Goal: Task Accomplishment & Management: Complete application form

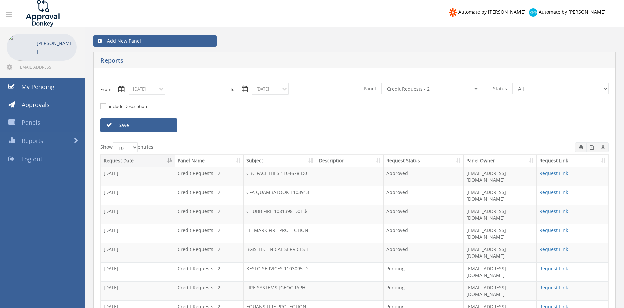
select select "number:9739"
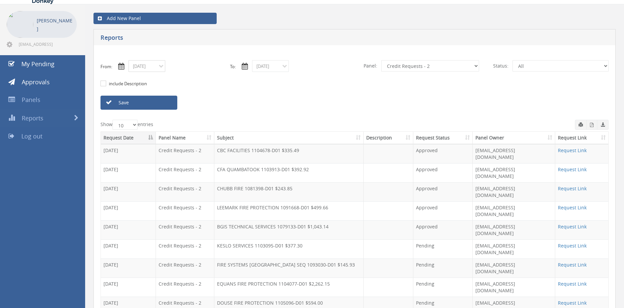
click at [152, 66] on input "[DATE]" at bounding box center [147, 66] width 37 height 12
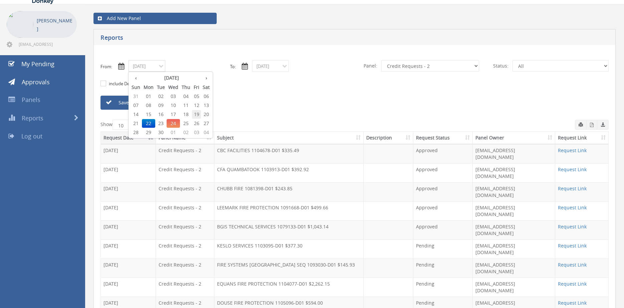
click at [199, 115] on span "19" at bounding box center [196, 114] width 9 height 9
type input "[DATE]"
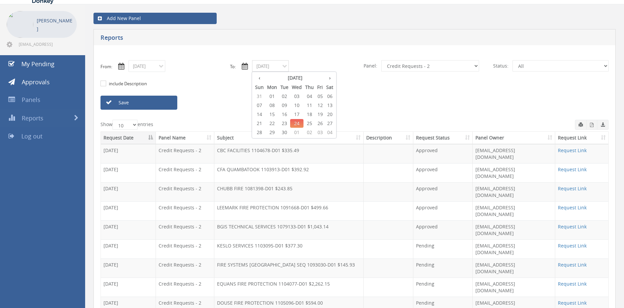
click at [280, 65] on input "[DATE]" at bounding box center [270, 66] width 37 height 12
click at [324, 113] on span "19" at bounding box center [320, 114] width 9 height 9
type input "[DATE]"
click at [381, 60] on select "All Alarm Credits RG - 3 NZ Utilities Cable and SAI Global NZ Alarms-1 NZ FX Pa…" at bounding box center [430, 65] width 98 height 11
select select "number:9680"
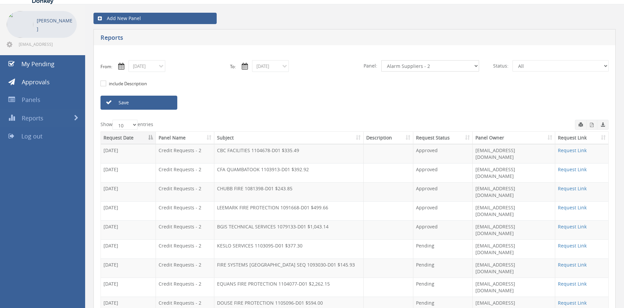
click option "Alarm Suppliers - 2" at bounding box center [0, 0] width 0 height 0
click at [161, 103] on link "Save" at bounding box center [139, 103] width 77 height 14
click at [591, 125] on icon "button" at bounding box center [592, 125] width 4 height 4
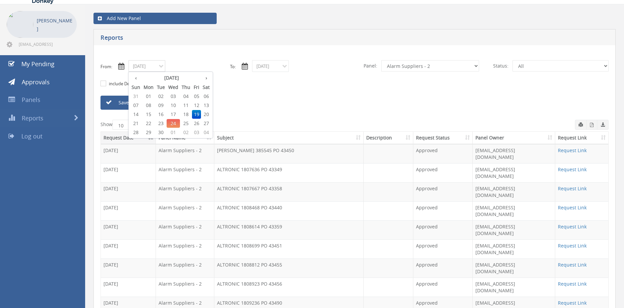
click at [147, 66] on input "[DATE]" at bounding box center [147, 66] width 37 height 12
drag, startPoint x: 150, startPoint y: 123, endPoint x: 194, endPoint y: 103, distance: 48.0
click at [150, 123] on span "22" at bounding box center [148, 123] width 13 height 9
type input "[DATE]"
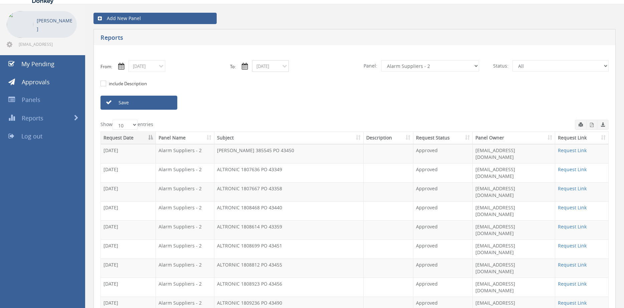
click at [263, 67] on input "[DATE]" at bounding box center [270, 66] width 37 height 12
click at [274, 123] on span "22" at bounding box center [272, 123] width 13 height 9
type input "[DATE]"
click at [153, 102] on link "Save" at bounding box center [139, 103] width 77 height 14
click at [591, 126] on icon "button" at bounding box center [592, 125] width 4 height 4
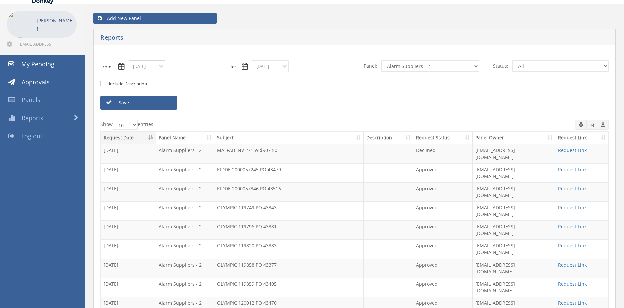
click at [150, 69] on input "[DATE]" at bounding box center [147, 66] width 37 height 12
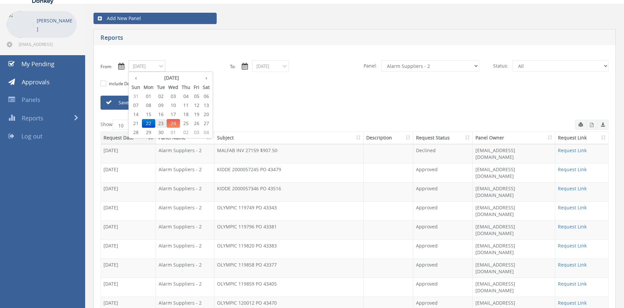
click at [160, 122] on span "23" at bounding box center [160, 123] width 11 height 9
type input "[DATE]"
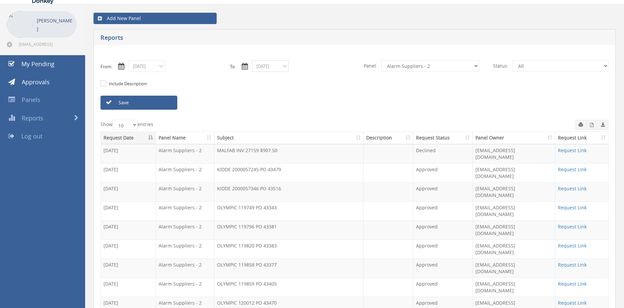
click at [263, 67] on input "[DATE]" at bounding box center [270, 66] width 37 height 12
click at [286, 122] on span "23" at bounding box center [284, 123] width 11 height 9
type input "[DATE]"
click at [581, 152] on link "Request Link" at bounding box center [572, 150] width 29 height 6
click at [163, 103] on link "Save" at bounding box center [139, 103] width 77 height 14
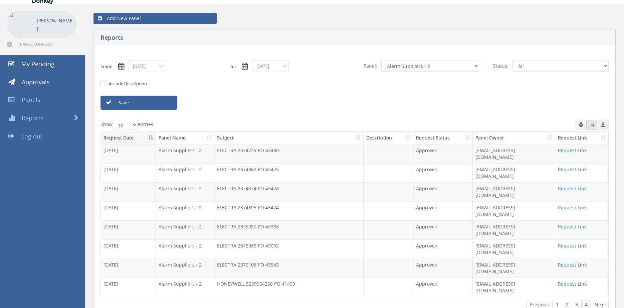
click at [593, 124] on icon "button" at bounding box center [592, 125] width 4 height 4
click at [43, 82] on span "Approvals" at bounding box center [36, 82] width 28 height 8
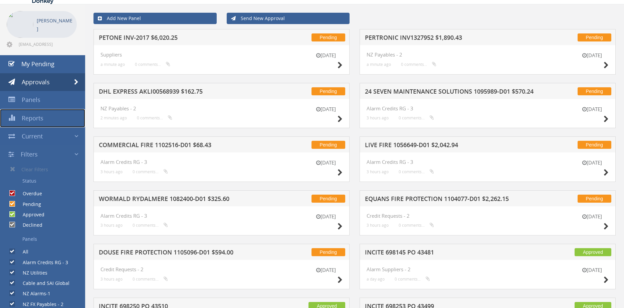
click at [41, 117] on span "Reports" at bounding box center [33, 118] width 22 height 8
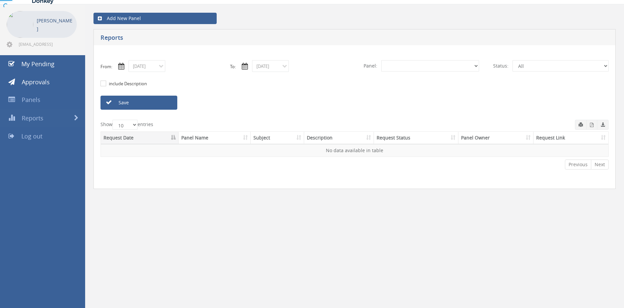
select select "number:0"
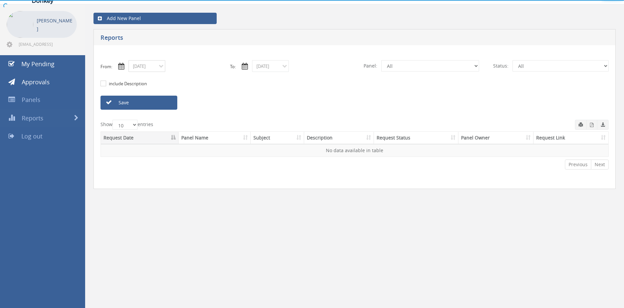
click at [156, 67] on input "[DATE]" at bounding box center [147, 66] width 37 height 12
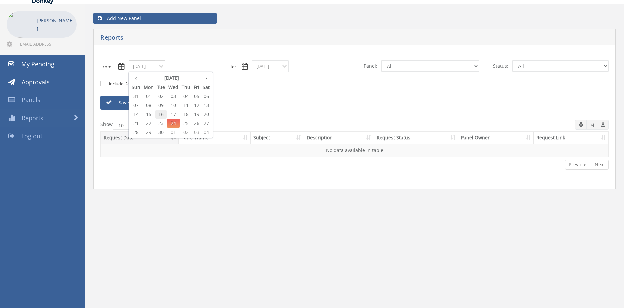
click at [159, 115] on span "16" at bounding box center [160, 114] width 11 height 9
type input "[DATE]"
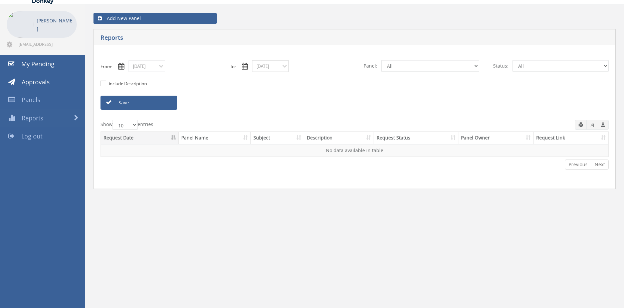
click at [265, 68] on input "[DATE]" at bounding box center [270, 66] width 37 height 12
click at [289, 115] on span "16" at bounding box center [284, 114] width 11 height 9
type input "[DATE]"
click at [381, 60] on select "All Alarm Credits RG - 3 NZ Utilities Cable and SAI Global NZ Alarms-1 NZ FX Pa…" at bounding box center [430, 65] width 98 height 11
click option "NZ Payables - 2" at bounding box center [0, 0] width 0 height 0
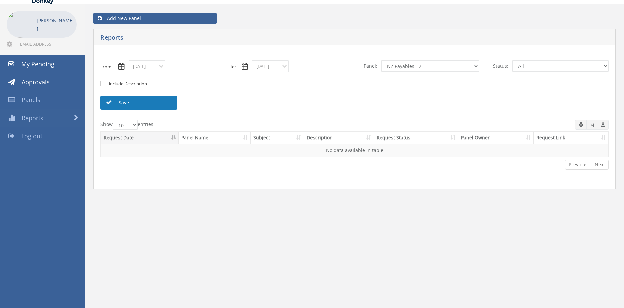
click at [165, 101] on link "Save" at bounding box center [139, 103] width 77 height 14
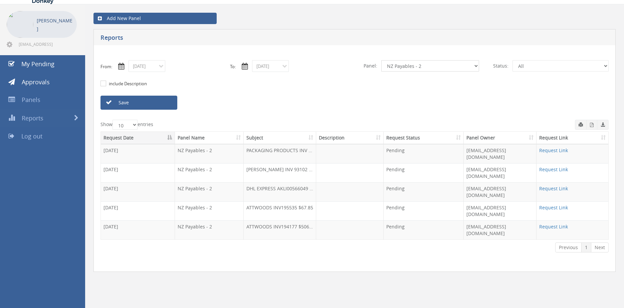
select select "number:13141"
click option "NZ Utilities" at bounding box center [0, 0] width 0 height 0
click at [161, 103] on link "Save" at bounding box center [139, 103] width 77 height 14
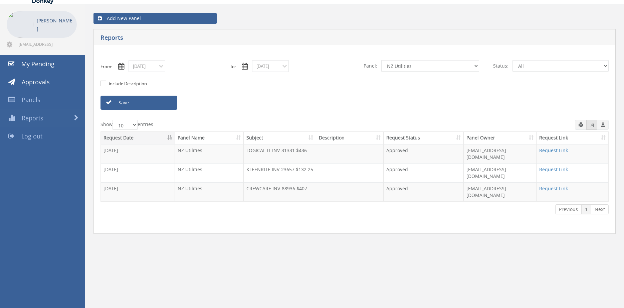
click at [592, 124] on icon "button" at bounding box center [592, 125] width 4 height 4
click at [157, 67] on input "[DATE]" at bounding box center [147, 66] width 37 height 12
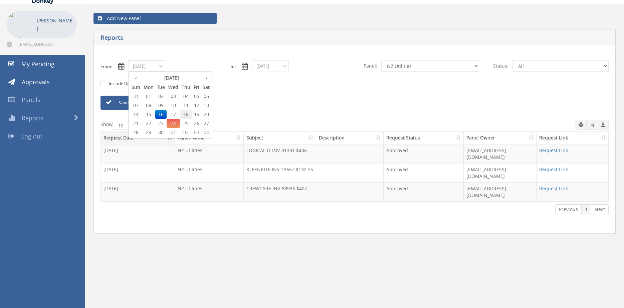
click at [188, 114] on span "18" at bounding box center [186, 114] width 12 height 9
type input "[DATE]"
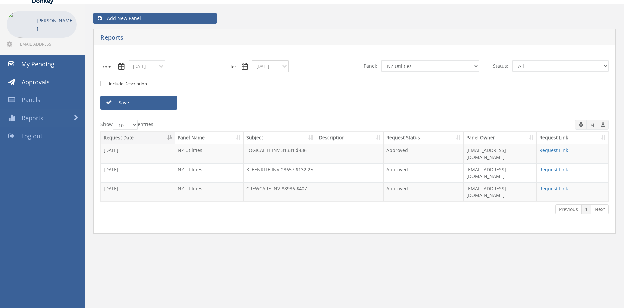
click at [265, 68] on input "[DATE]" at bounding box center [270, 66] width 37 height 12
click at [311, 113] on span "18" at bounding box center [310, 114] width 12 height 9
type input "[DATE]"
click at [161, 103] on link "Save" at bounding box center [139, 103] width 77 height 14
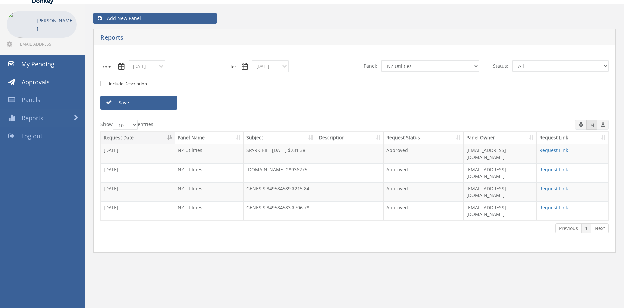
click at [592, 125] on icon "button" at bounding box center [592, 125] width 4 height 4
drag, startPoint x: 147, startPoint y: 70, endPoint x: 152, endPoint y: 71, distance: 4.8
click at [147, 70] on input "[DATE]" at bounding box center [147, 66] width 37 height 12
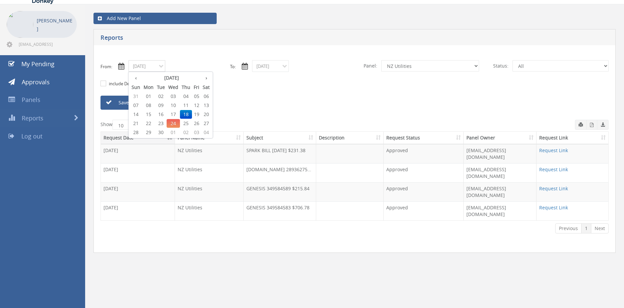
click at [197, 116] on span "19" at bounding box center [196, 114] width 9 height 9
type input "[DATE]"
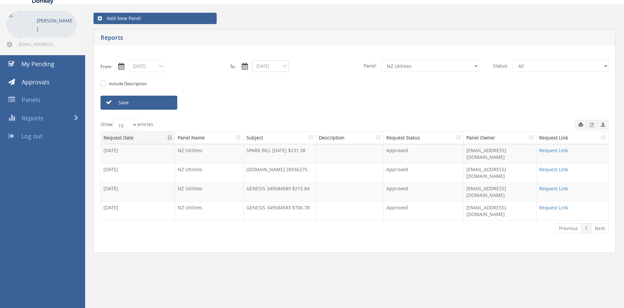
click at [266, 67] on input "[DATE]" at bounding box center [270, 66] width 37 height 12
click at [321, 114] on span "19" at bounding box center [320, 114] width 9 height 9
type input "[DATE]"
click at [157, 103] on link "Save" at bounding box center [139, 103] width 77 height 14
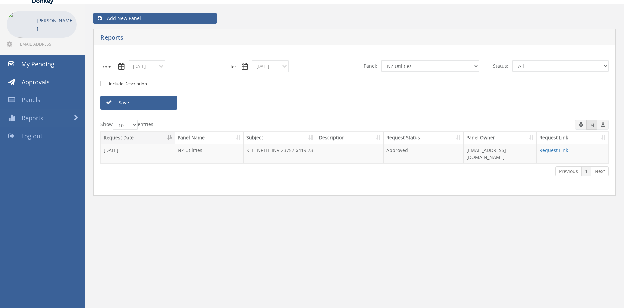
click at [591, 128] on button "button" at bounding box center [591, 125] width 11 height 10
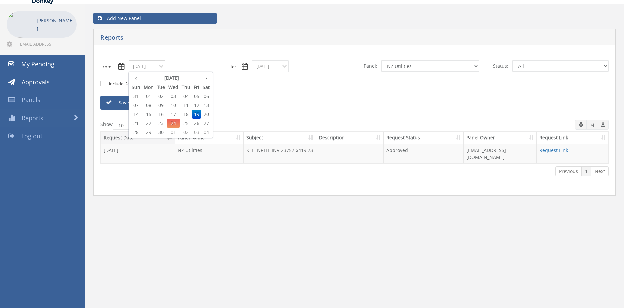
click at [154, 67] on input "[DATE]" at bounding box center [147, 66] width 37 height 12
click at [164, 113] on span "16" at bounding box center [160, 114] width 11 height 9
type input "[DATE]"
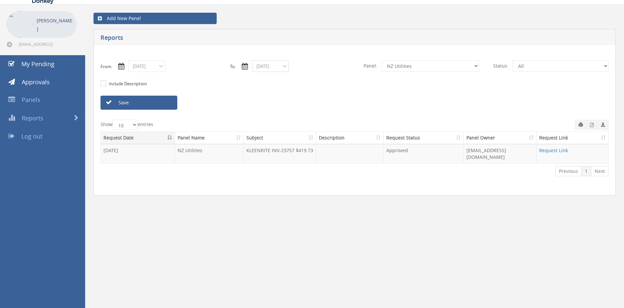
click at [262, 68] on input "[DATE]" at bounding box center [270, 66] width 37 height 12
click at [287, 114] on span "16" at bounding box center [284, 114] width 11 height 9
type input "[DATE]"
click at [381, 60] on select "All Alarm Credits RG - 3 NZ Utilities Cable and SAI Global NZ Alarms-1 NZ FX Pa…" at bounding box center [430, 65] width 98 height 11
select select "number:9741"
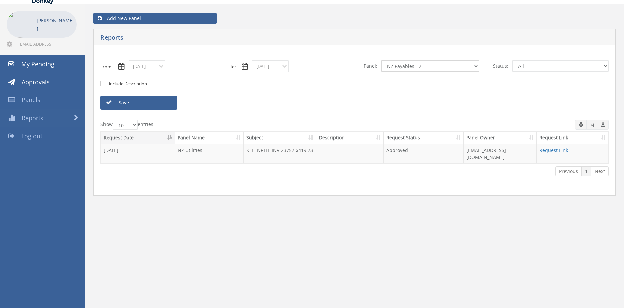
click option "NZ Payables - 2" at bounding box center [0, 0] width 0 height 0
click at [164, 101] on link "Save" at bounding box center [139, 103] width 77 height 14
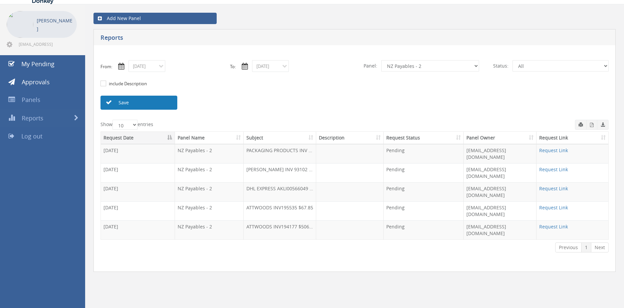
click at [150, 99] on link "Save" at bounding box center [139, 103] width 77 height 14
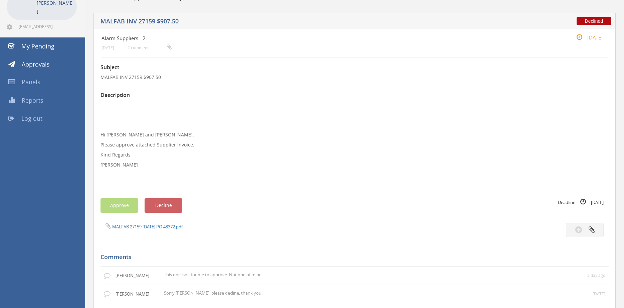
scroll to position [27, 0]
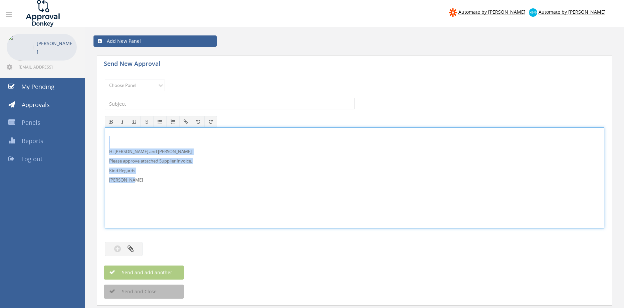
drag, startPoint x: 145, startPoint y: 182, endPoint x: 123, endPoint y: 147, distance: 41.6
click at [105, 139] on div "Hi Maddie and Ben, Please approve attached Supplier Invoice. Kind Regards Pam W…" at bounding box center [355, 177] width 500 height 101
copy div "Hi Maddie and Ben, Please approve attached Supplier Invoice. Kind Regards Pam W…"
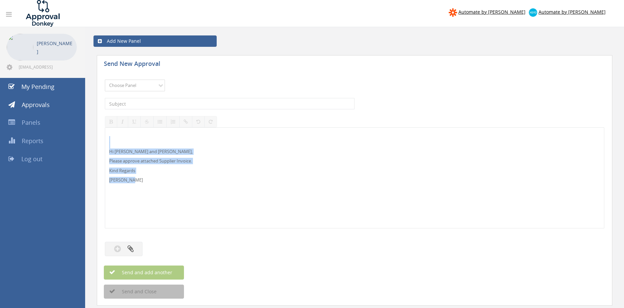
select select "9741"
click option "NZ Payables - 2" at bounding box center [0, 0] width 0 height 0
click at [177, 104] on input "text" at bounding box center [230, 103] width 250 height 11
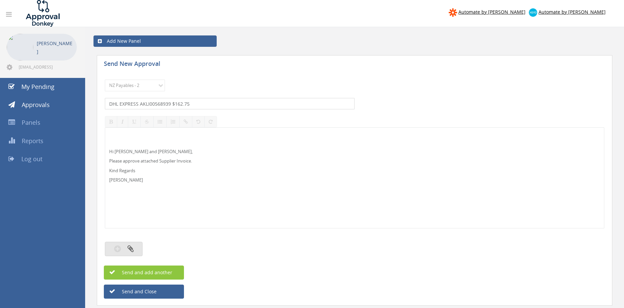
type input "DHL EXPRESS AKLI00568939 $162.75"
click at [133, 248] on icon "button" at bounding box center [131, 248] width 6 height 8
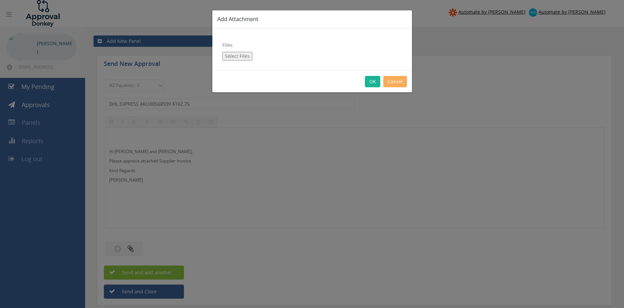
click at [240, 56] on button "Select Files" at bounding box center [237, 56] width 30 height 9
type input "C:\fakepath\DHL EXPRESS AKLI00568939 19.09.25.pdf"
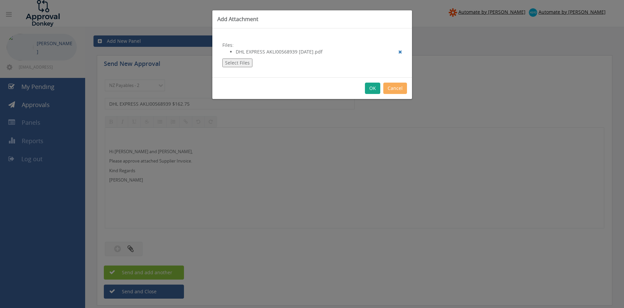
click at [372, 91] on button "OK" at bounding box center [372, 87] width 15 height 11
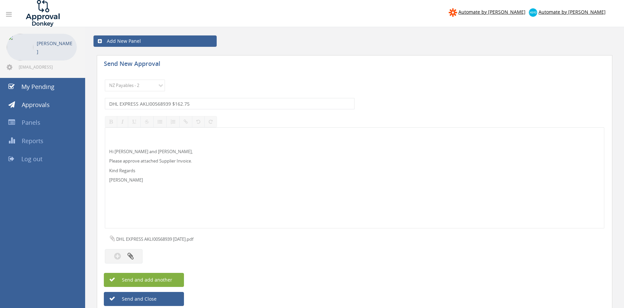
click at [177, 279] on button "Send and add another" at bounding box center [144, 280] width 80 height 14
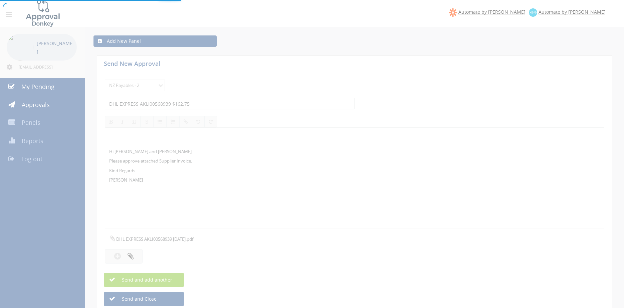
select select
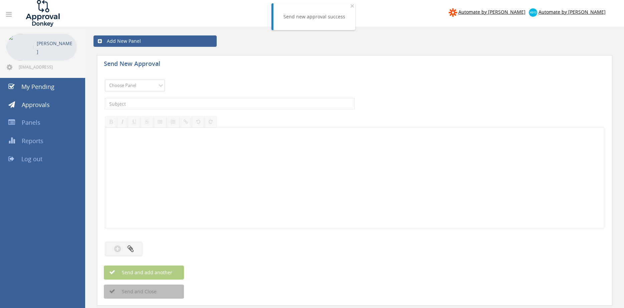
click at [105, 79] on select "Choose Panel Alarm Credits RG - 3 NZ Utilities Cable and SAI Global NZ Alarms-1…" at bounding box center [135, 85] width 60 height 12
select select "9741"
click option "NZ Payables - 2" at bounding box center [0, 0] width 0 height 0
click at [147, 103] on input "text" at bounding box center [230, 103] width 250 height 11
type input "PERTRONIC INV1327952 $1,890.43"
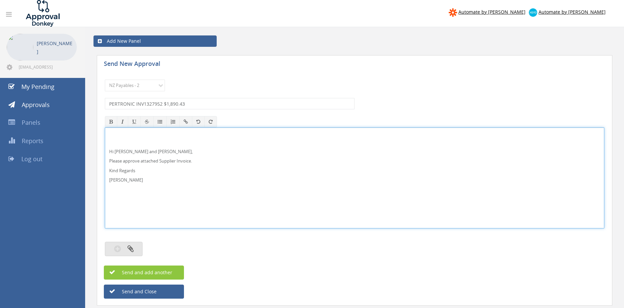
click at [133, 249] on icon "button" at bounding box center [131, 248] width 6 height 8
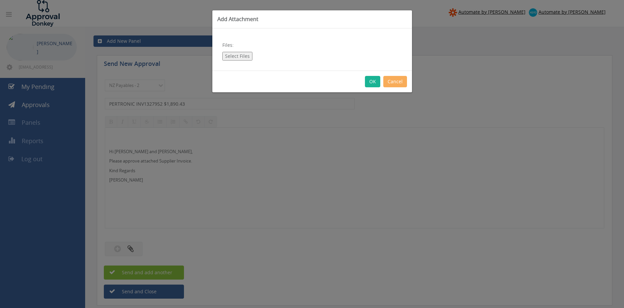
click at [234, 55] on button "Select Files" at bounding box center [237, 56] width 30 height 9
type input "C:\fakepath\PERTRONIC_IN1327952 17.09.25 PO 4408.pdf"
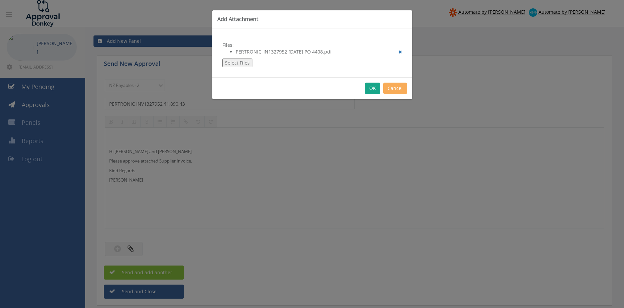
click at [370, 91] on button "OK" at bounding box center [372, 87] width 15 height 11
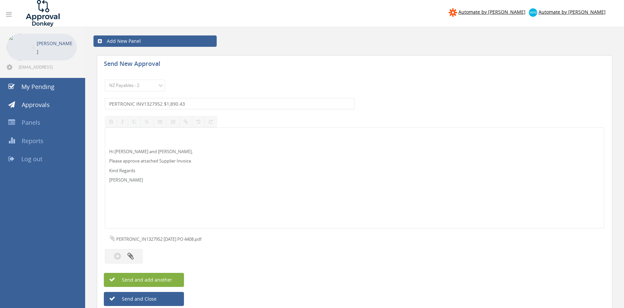
click at [175, 281] on button "Send and add another" at bounding box center [144, 280] width 80 height 14
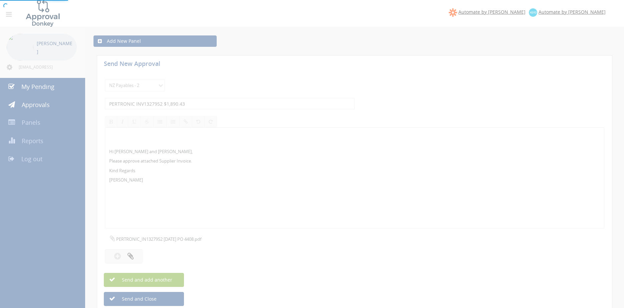
select select
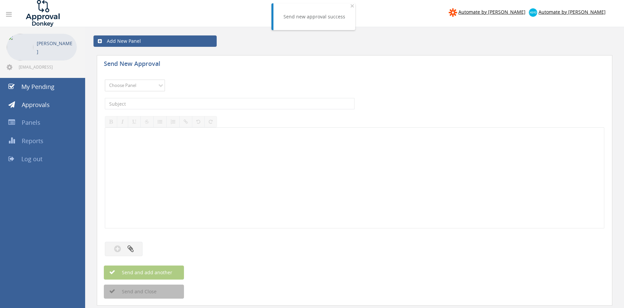
click at [105, 79] on select "Choose Panel Alarm Credits RG - 3 NZ Utilities Cable and SAI Global NZ Alarms-1…" at bounding box center [135, 85] width 60 height 12
select select "9632"
click option "Suppliers" at bounding box center [0, 0] width 0 height 0
click at [192, 102] on input "text" at bounding box center [230, 103] width 250 height 11
type input "PETONE INV-2017 $6,020.25"
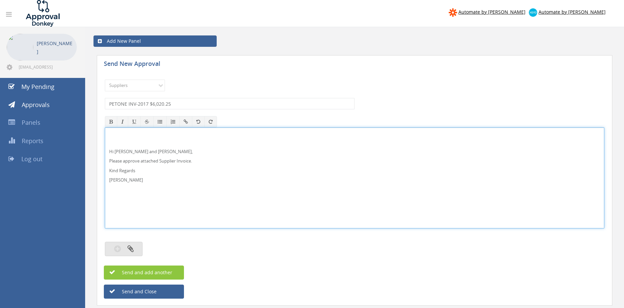
click at [131, 251] on icon "button" at bounding box center [131, 248] width 6 height 8
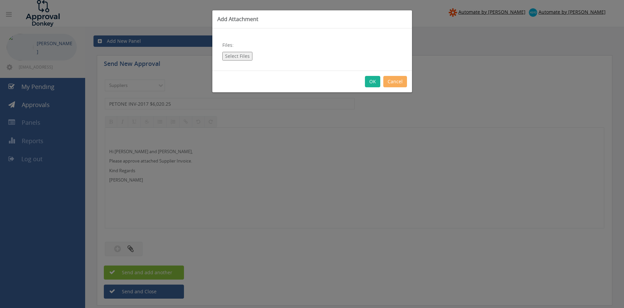
click at [237, 55] on button "Select Files" at bounding box center [237, 56] width 30 height 9
type input "C:\fakepath\PETONE INV-2017 18.09.25 PO 4414.pdf"
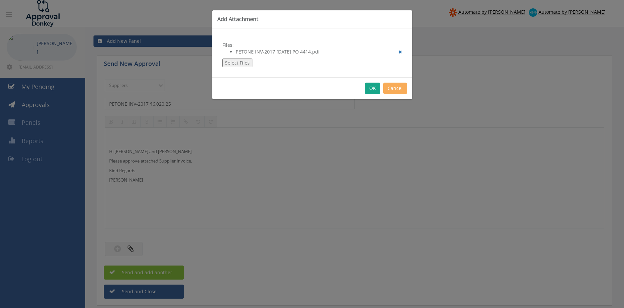
drag, startPoint x: 371, startPoint y: 86, endPoint x: 377, endPoint y: 136, distance: 50.4
click at [371, 87] on button "OK" at bounding box center [372, 87] width 15 height 11
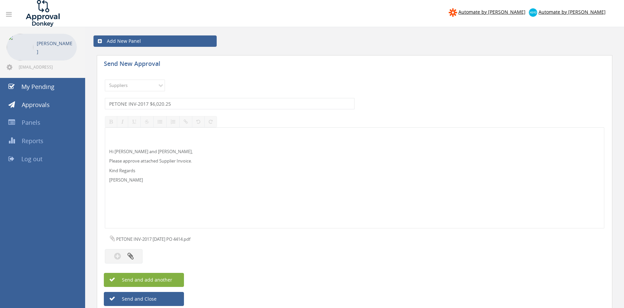
drag, startPoint x: 135, startPoint y: 281, endPoint x: 197, endPoint y: 244, distance: 72.5
click at [135, 281] on span "Send and add another" at bounding box center [140, 279] width 65 height 6
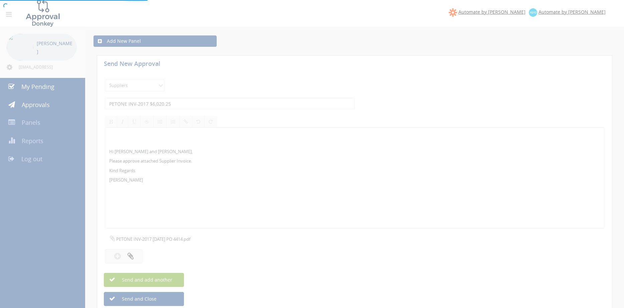
select select
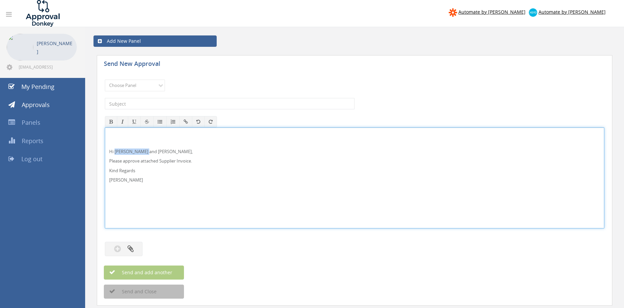
drag, startPoint x: 116, startPoint y: 150, endPoint x: 147, endPoint y: 150, distance: 31.4
click at [147, 150] on p "Hi Maddie and Ben," at bounding box center [354, 151] width 491 height 6
drag, startPoint x: 108, startPoint y: 171, endPoint x: 108, endPoint y: 154, distance: 17.0
click at [108, 154] on div "Hi Rob, Please approve attached Supplier Invoice. Kind Regards Pam Walker" at bounding box center [354, 178] width 499 height 100
copy div "Hi Rob, Please approve attached Supplier Invoice. Kind Regards Pam Walker"
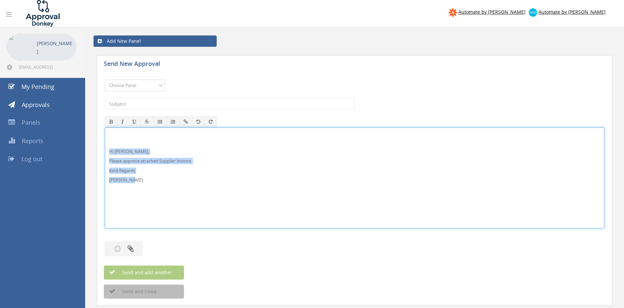
click at [105, 79] on select "Choose Panel Alarm Credits RG - 3 NZ Utilities Cable and SAI Global NZ Alarms-1…" at bounding box center [135, 85] width 60 height 12
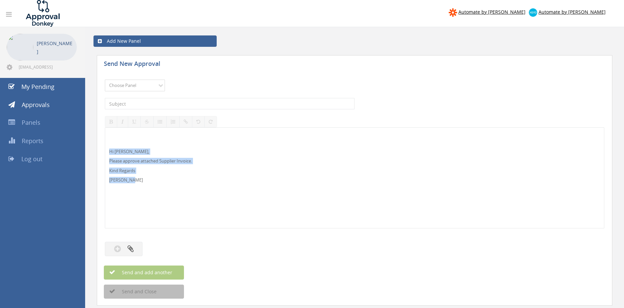
select select "11503"
click option "NZ Alarms-1" at bounding box center [0, 0] width 0 height 0
click at [167, 102] on input "text" at bounding box center [230, 103] width 250 height 11
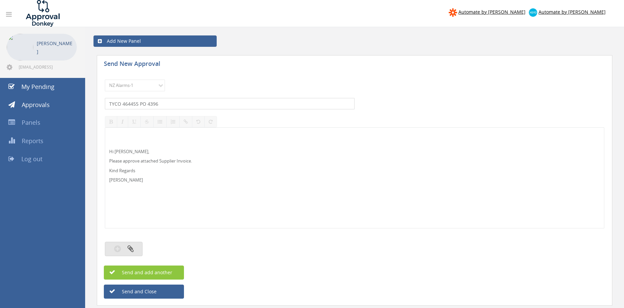
type input "TYCO 464455 PO 4396"
click at [133, 246] on icon "button" at bounding box center [131, 248] width 6 height 8
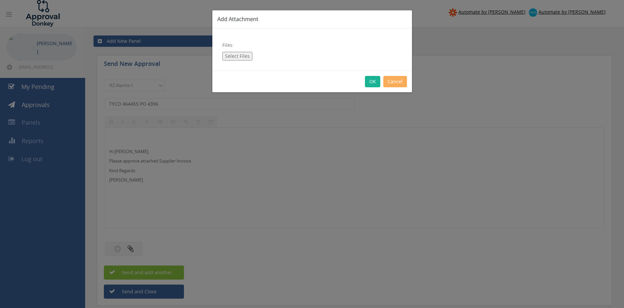
click at [232, 55] on button "Select Files" at bounding box center [237, 56] width 30 height 9
type input "C:\fakepath\TYCO Inv464455 19.09.25 PO 4396.pdf"
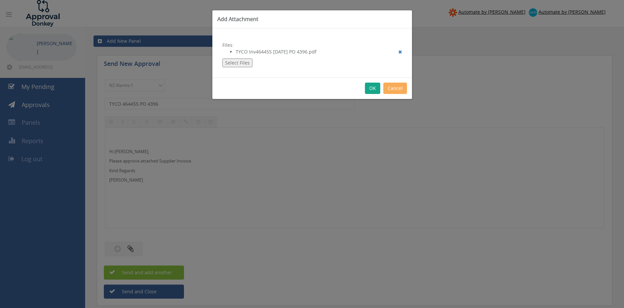
click at [371, 90] on button "OK" at bounding box center [372, 87] width 15 height 11
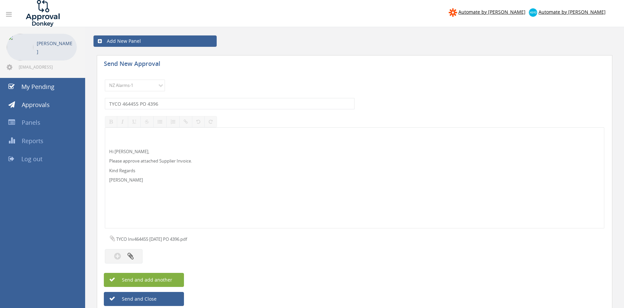
click at [177, 279] on button "Send and add another" at bounding box center [144, 280] width 80 height 14
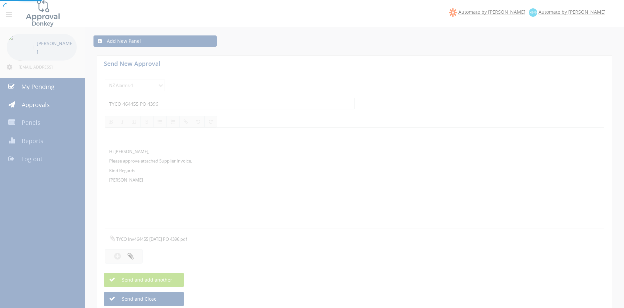
select select
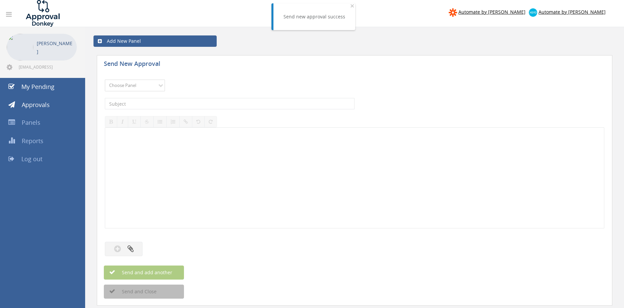
click at [155, 89] on select "Choose Panel Alarm Credits RG - 3 NZ Utilities Cable and SAI Global NZ Alarms-1…" at bounding box center [135, 85] width 60 height 12
select select "11503"
click option "NZ Alarms-1" at bounding box center [0, 0] width 0 height 0
click at [157, 103] on input "text" at bounding box center [230, 103] width 250 height 11
type input "TYCO 464479 PO 4400"
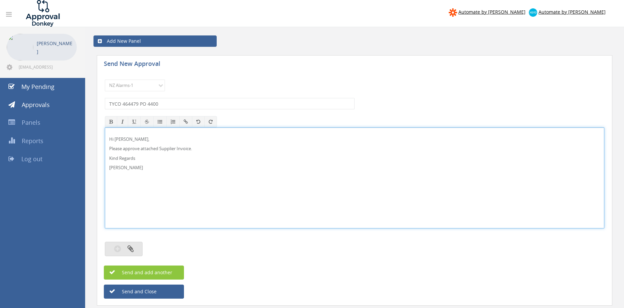
click at [131, 249] on icon "button" at bounding box center [131, 248] width 6 height 8
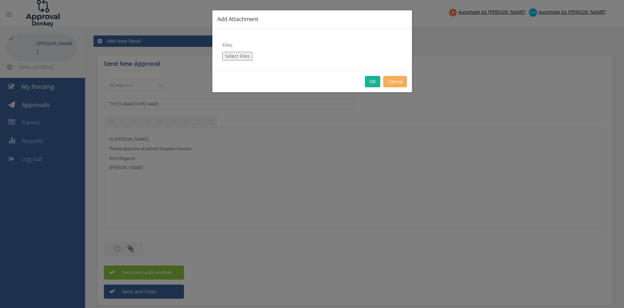
click at [234, 57] on button "Select Files" at bounding box center [237, 56] width 30 height 9
type input "C:\fakepath\TYCO Inv464479 15.09.25 PO 4400.pdf"
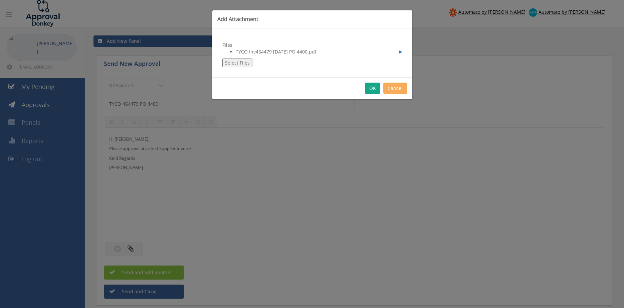
click at [372, 90] on button "OK" at bounding box center [372, 87] width 15 height 11
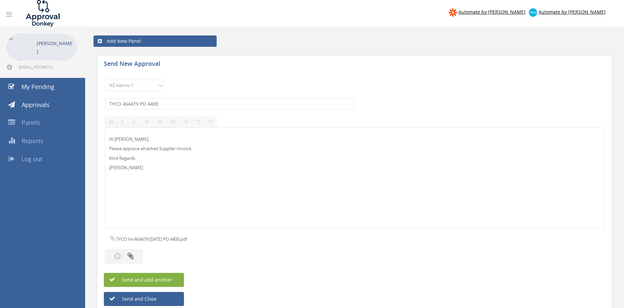
click at [160, 280] on span "Send and add another" at bounding box center [140, 279] width 65 height 6
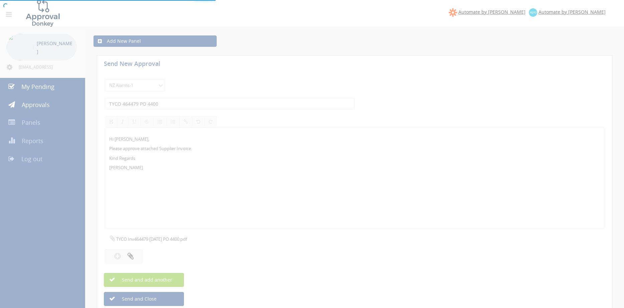
select select
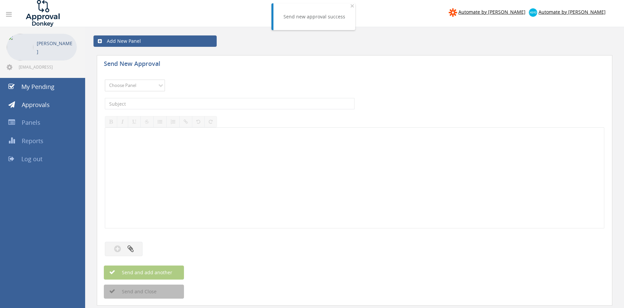
select select "11503"
click option "NZ Alarms-1" at bounding box center [0, 0] width 0 height 0
click at [146, 103] on input "text" at bounding box center [230, 103] width 250 height 11
type input "TYCO 464493 PO 4403"
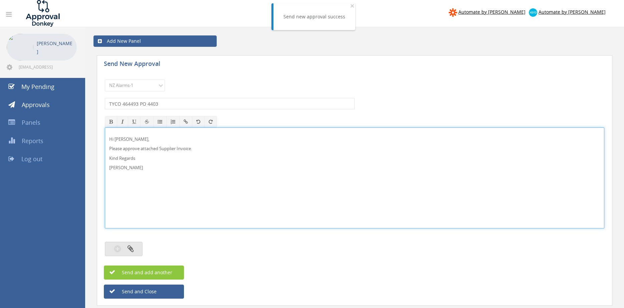
click at [128, 244] on button "button" at bounding box center [124, 248] width 38 height 14
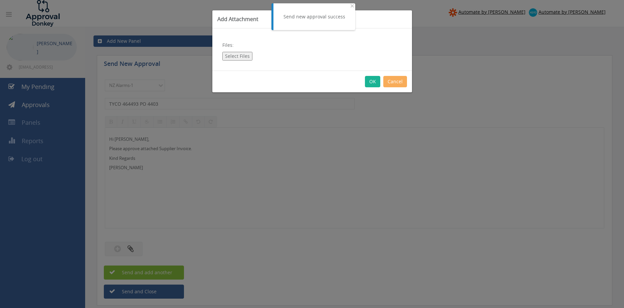
click at [246, 57] on button "Select Files" at bounding box center [237, 56] width 30 height 9
type input "C:\fakepath\TYCO Inv464493 16.09.25 PO 4403.pdf"
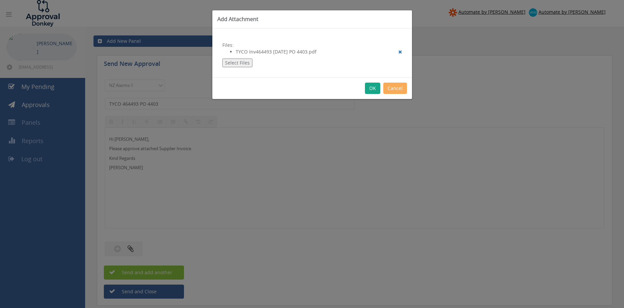
click at [373, 86] on button "OK" at bounding box center [372, 87] width 15 height 11
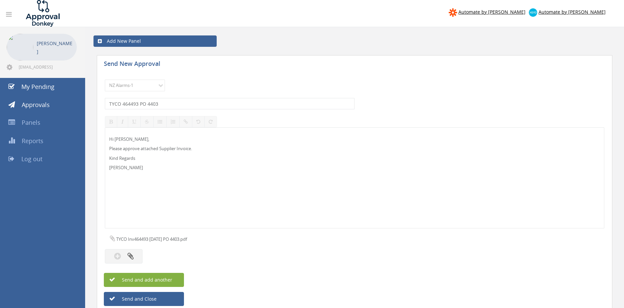
click at [172, 280] on button "Send and add another" at bounding box center [144, 280] width 80 height 14
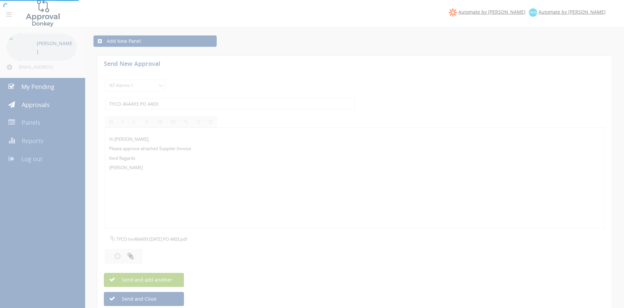
select select
